Goal: Use online tool/utility: Utilize a website feature to perform a specific function

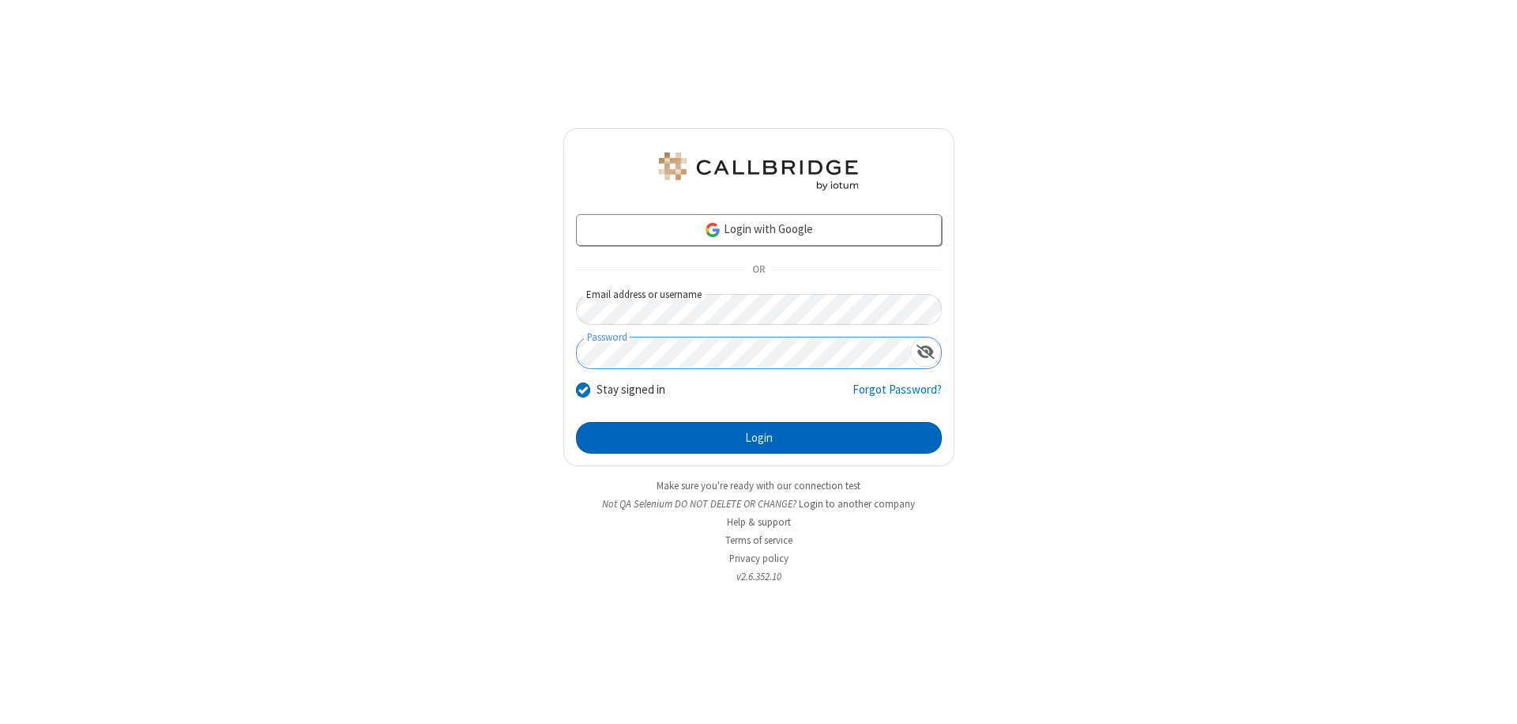
click at [759, 438] on button "Login" at bounding box center [759, 438] width 366 height 32
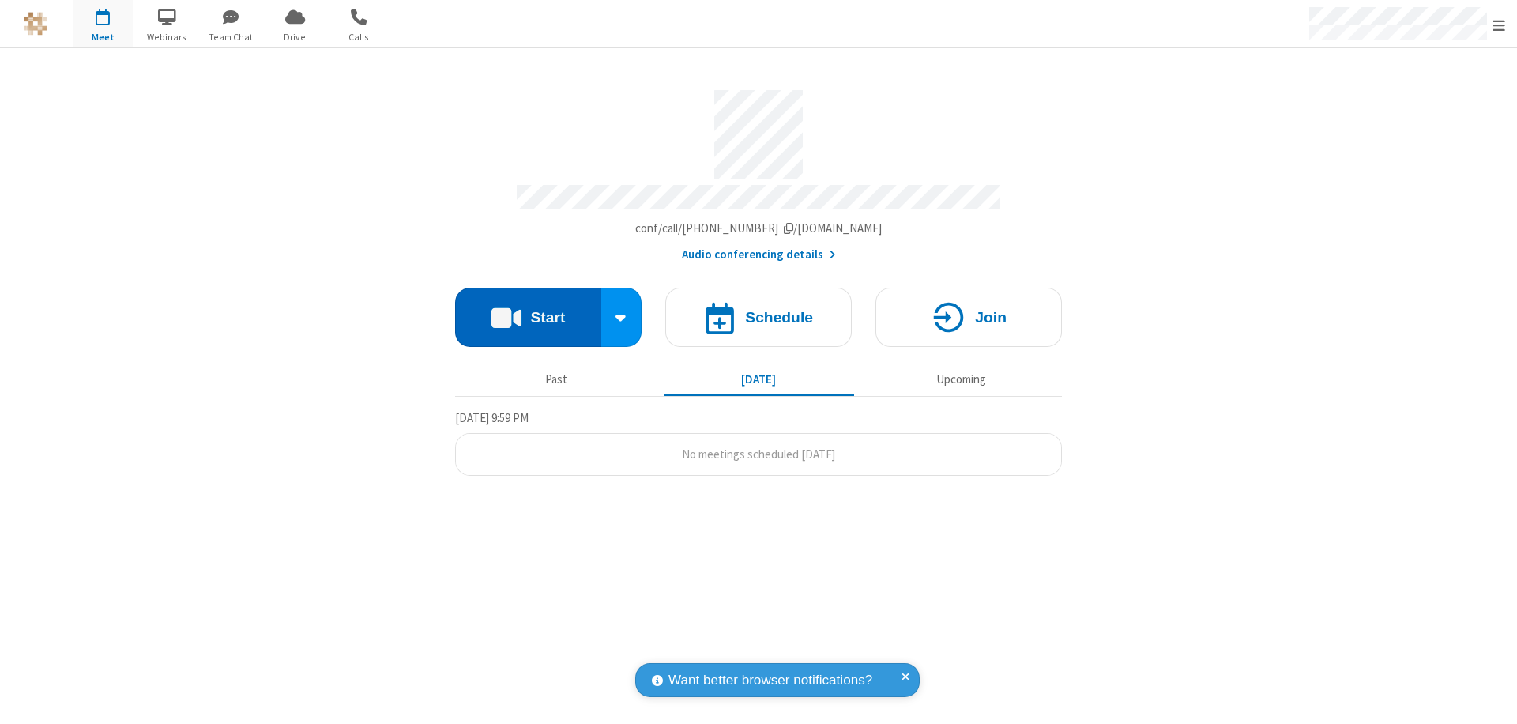
click at [528, 310] on button "Start" at bounding box center [528, 317] width 146 height 59
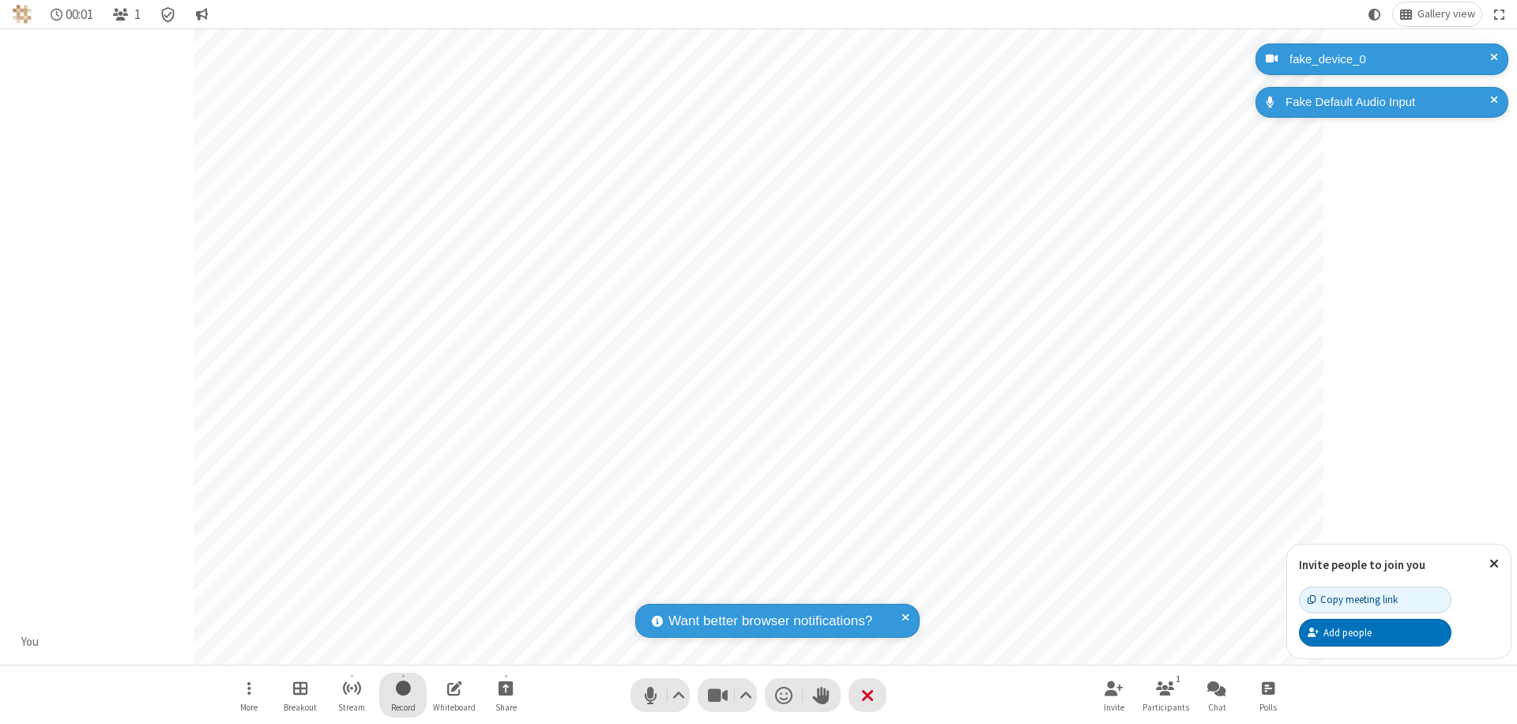
click at [403, 695] on span "Start recording" at bounding box center [403, 688] width 15 height 20
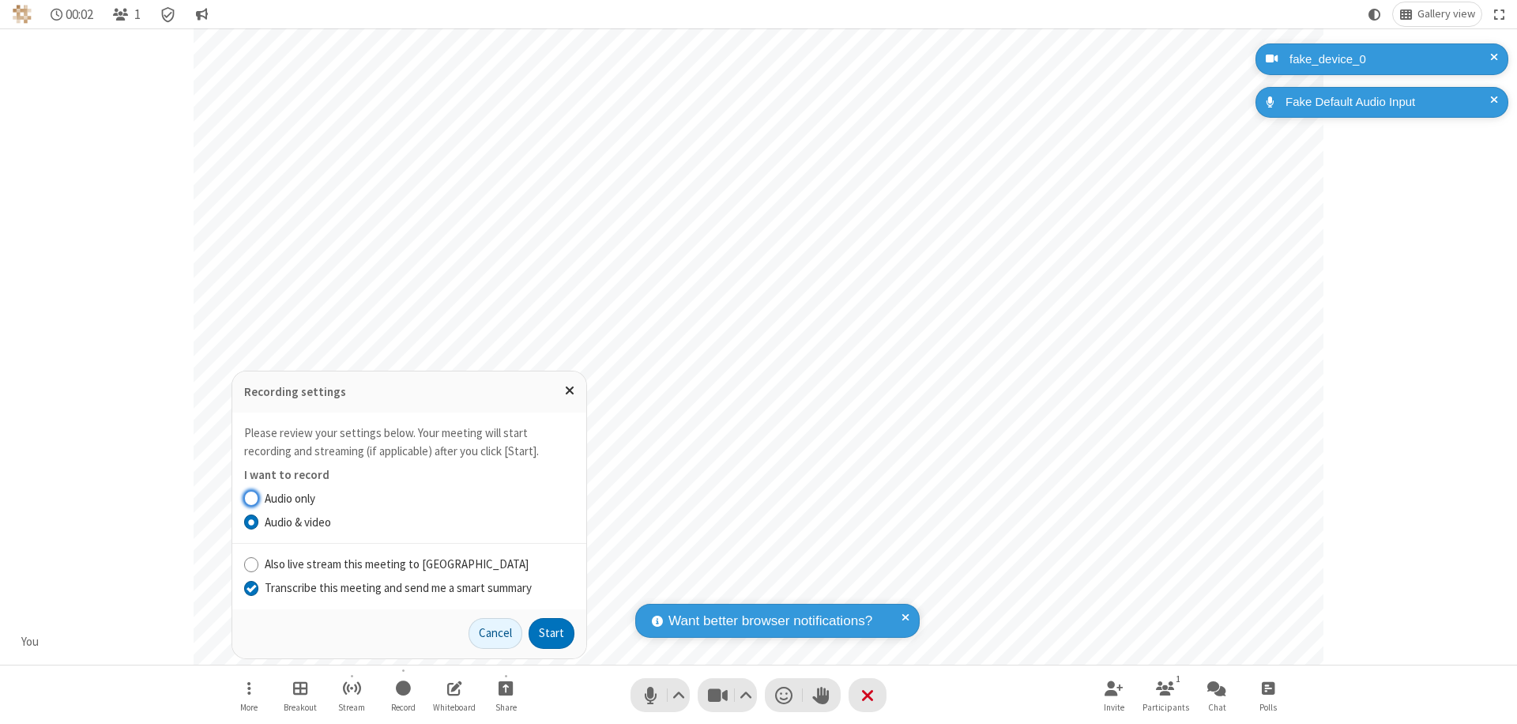
click at [251, 587] on input "Transcribe this meeting and send me a smart summary" at bounding box center [251, 587] width 15 height 17
click at [552, 633] on button "Start" at bounding box center [552, 634] width 46 height 32
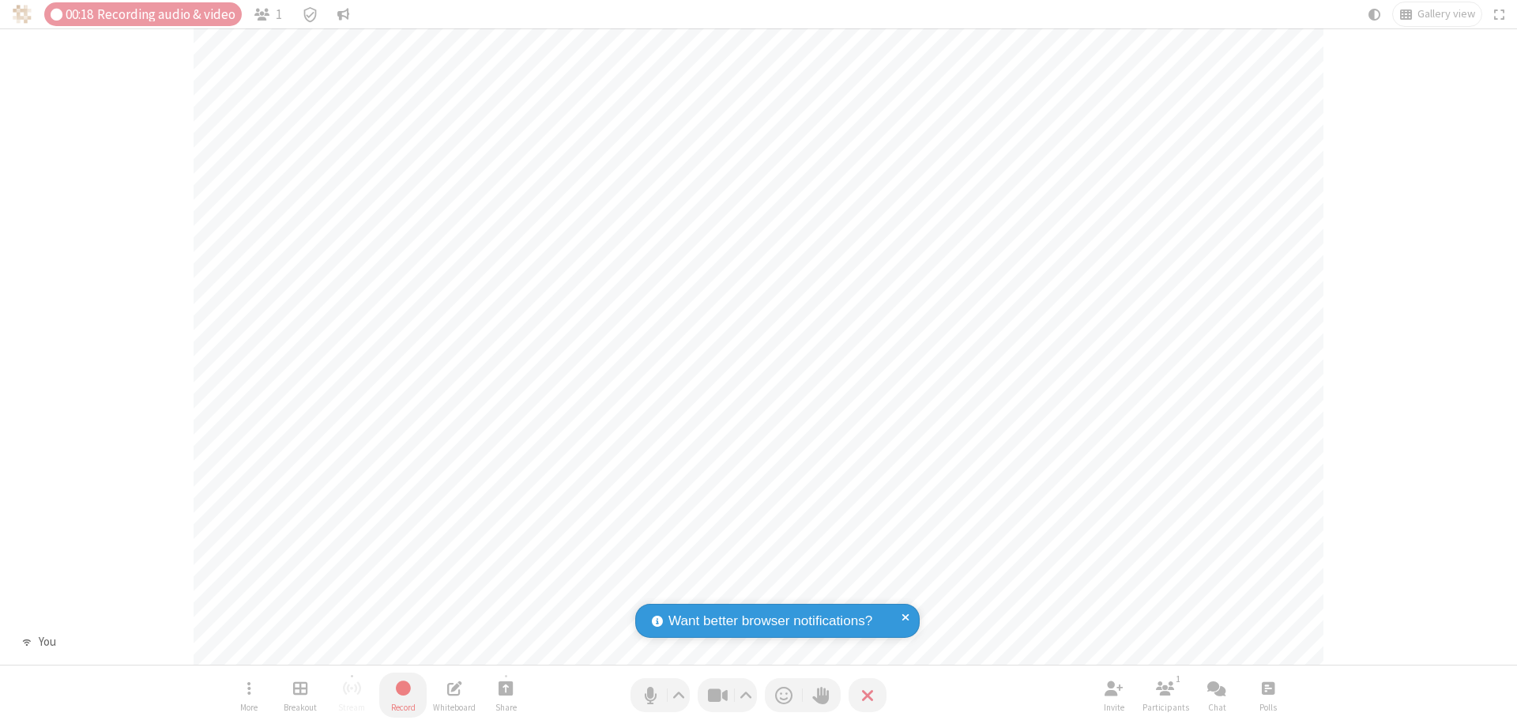
click at [403, 695] on span "Stop recording" at bounding box center [403, 688] width 18 height 21
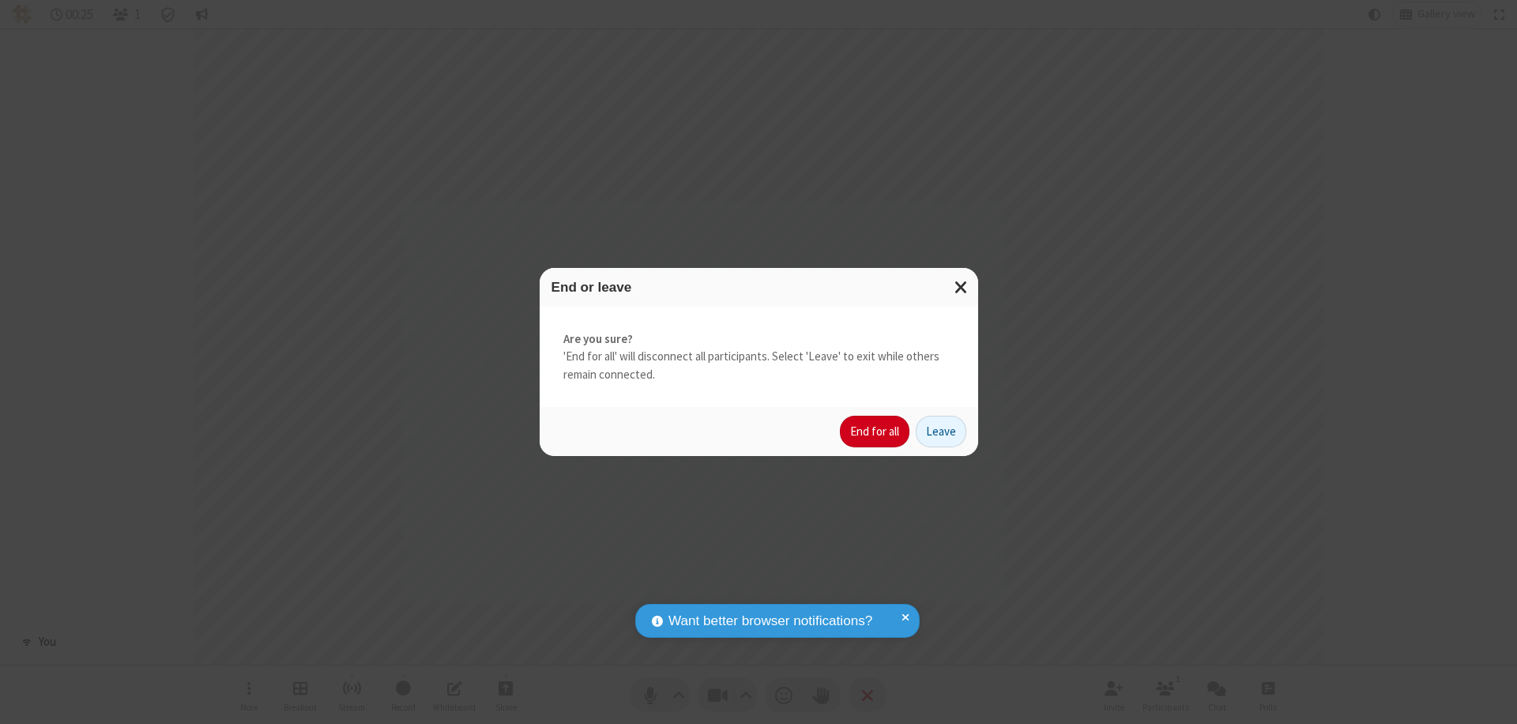
click at [876, 431] on button "End for all" at bounding box center [875, 432] width 70 height 32
